Goal: Information Seeking & Learning: Learn about a topic

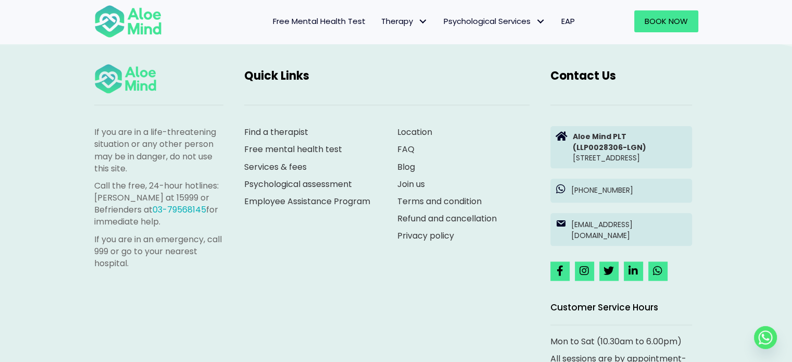
scroll to position [1039, 0]
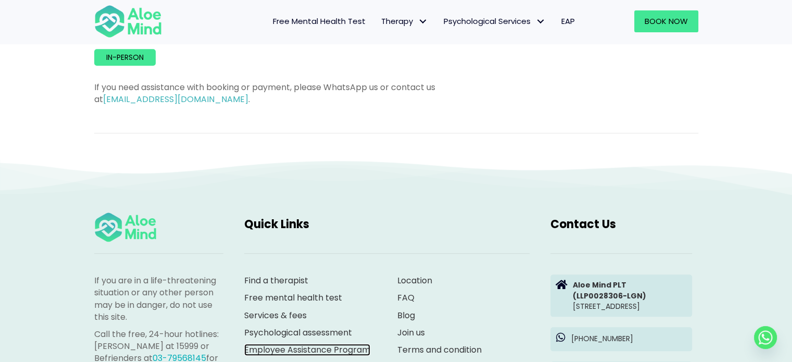
click at [323, 343] on link "Employee Assistance Program" at bounding box center [307, 349] width 126 height 12
click at [294, 326] on link "Psychological assessment" at bounding box center [298, 332] width 108 height 12
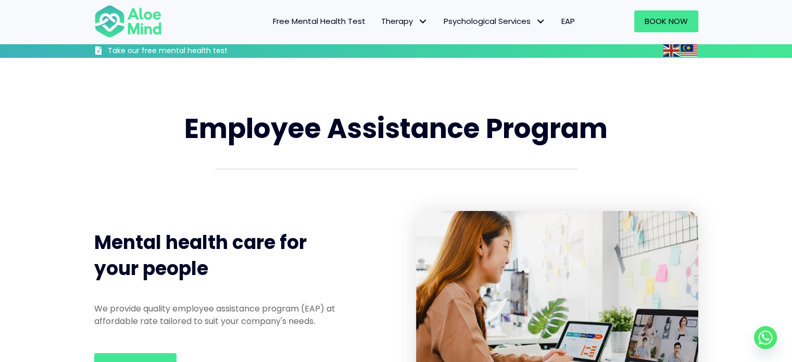
scroll to position [105, 0]
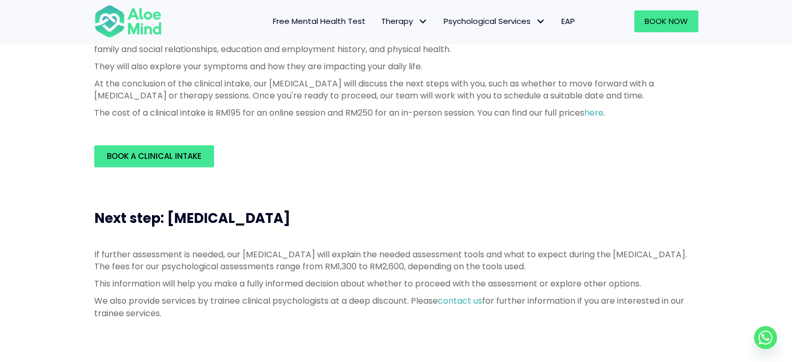
scroll to position [331, 0]
click at [603, 113] on link "here" at bounding box center [593, 112] width 19 height 12
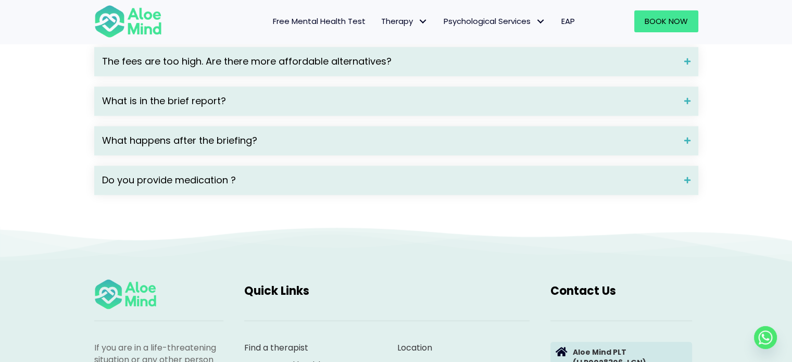
scroll to position [1602, 0]
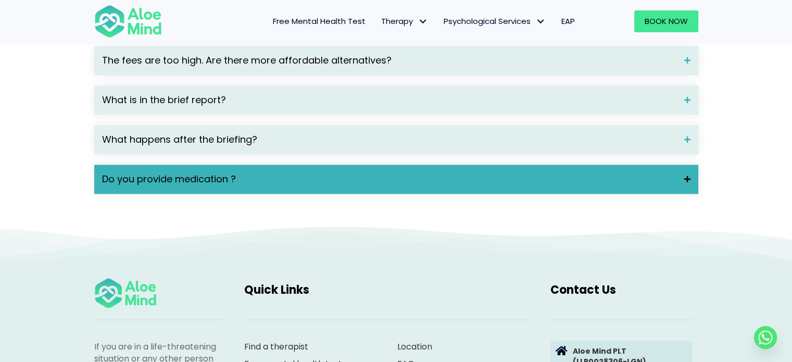
click at [192, 186] on span "Do you provide medication ?" at bounding box center [389, 179] width 574 height 14
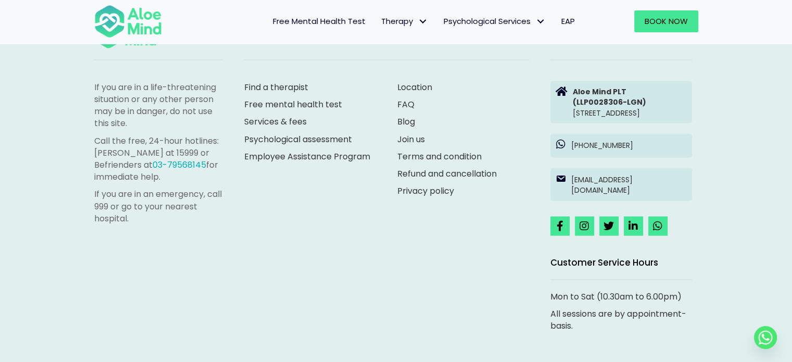
scroll to position [1907, 0]
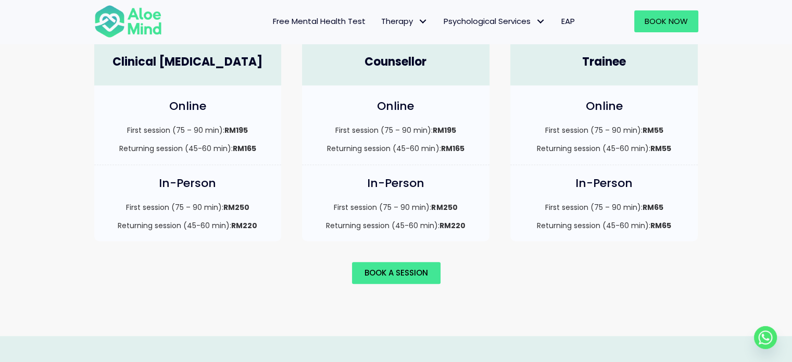
scroll to position [777, 0]
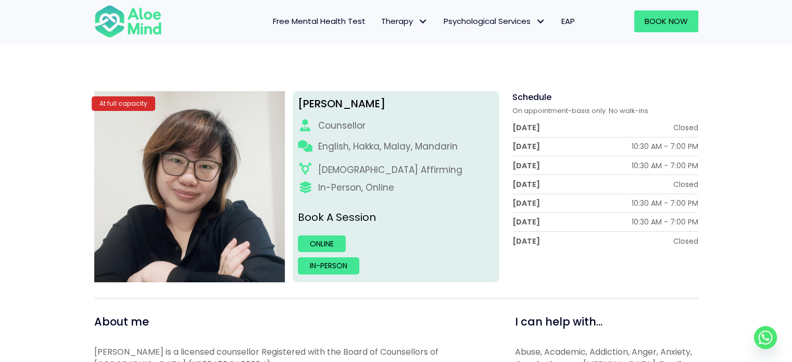
scroll to position [102, 0]
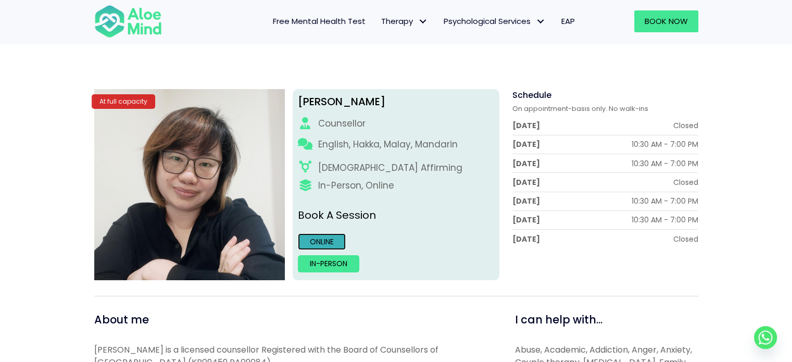
click at [327, 247] on link "Online" at bounding box center [322, 241] width 48 height 17
